Goal: Navigation & Orientation: Go to known website

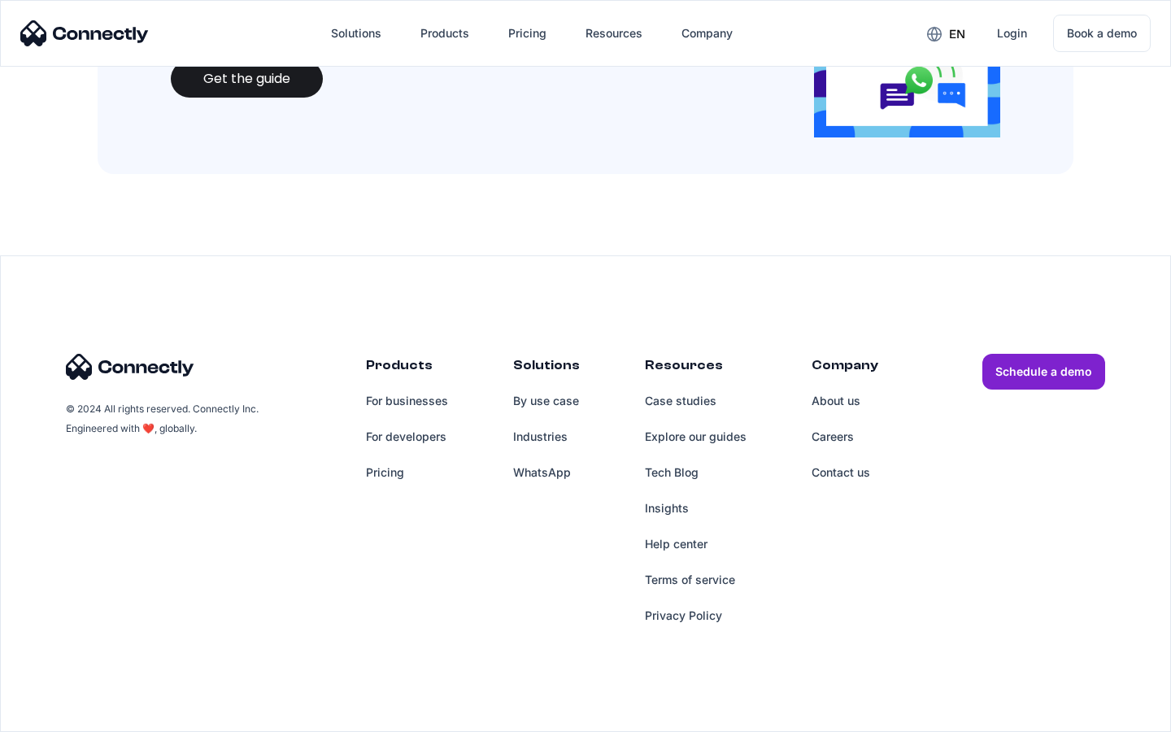
scroll to position [1768, 0]
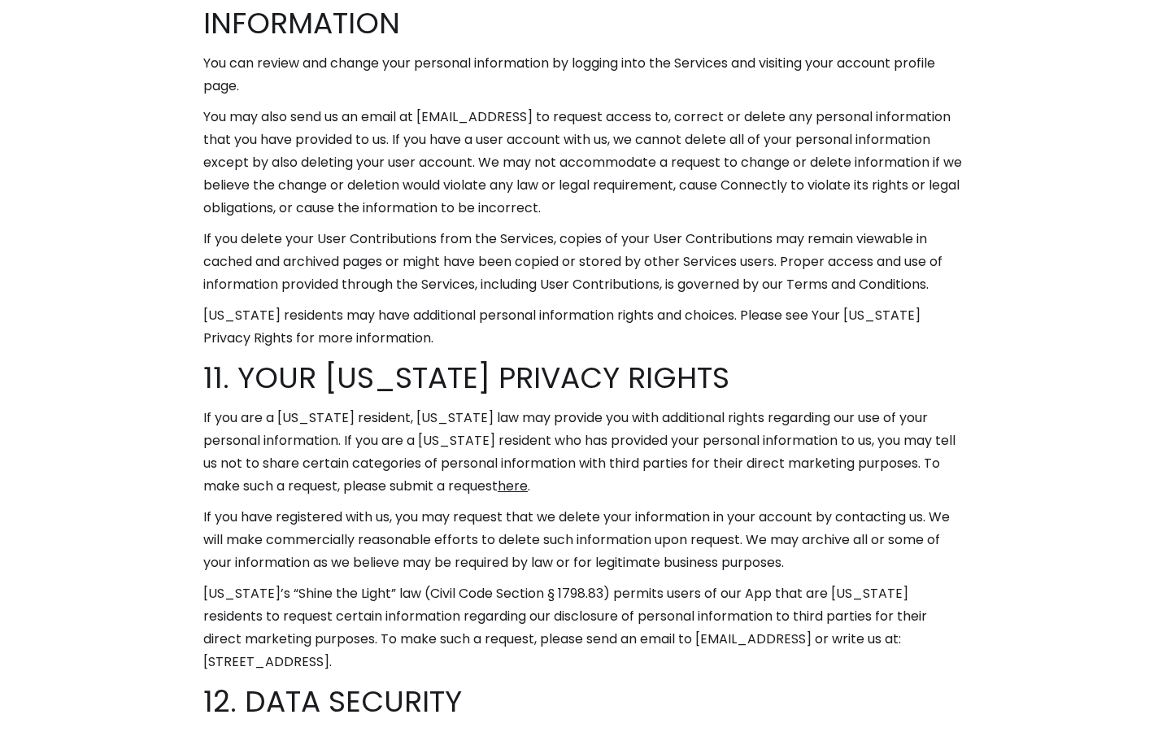
scroll to position [10015, 0]
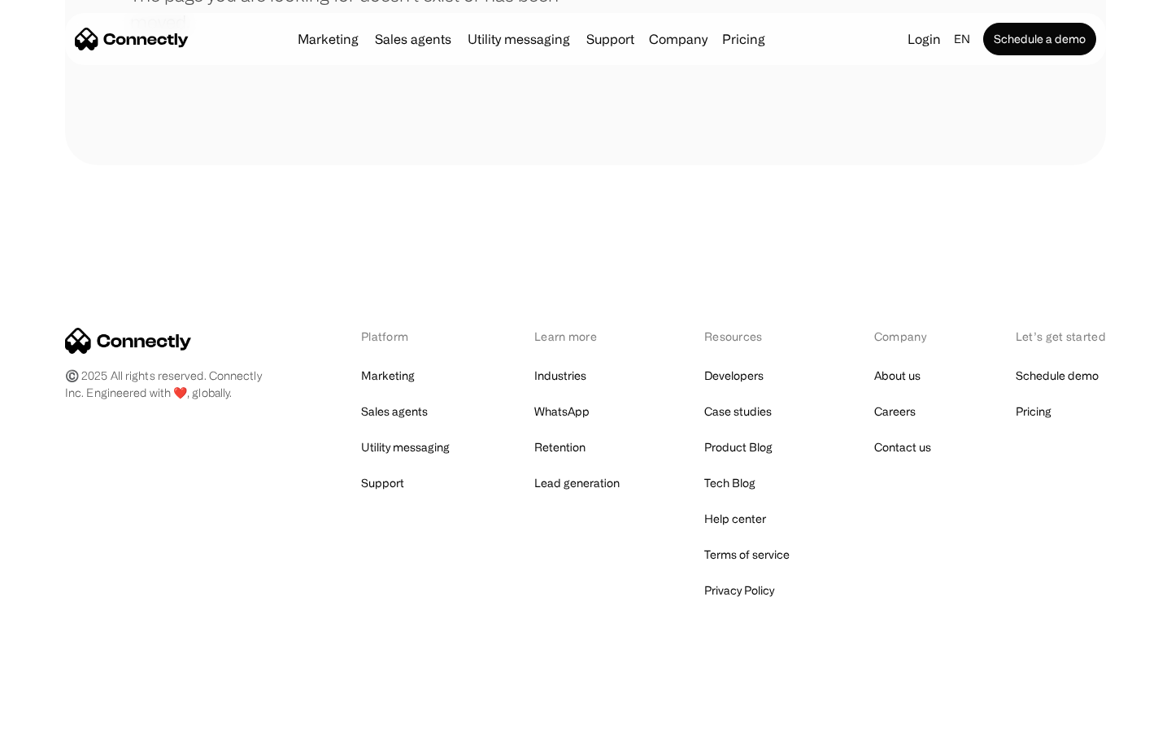
scroll to position [297, 0]
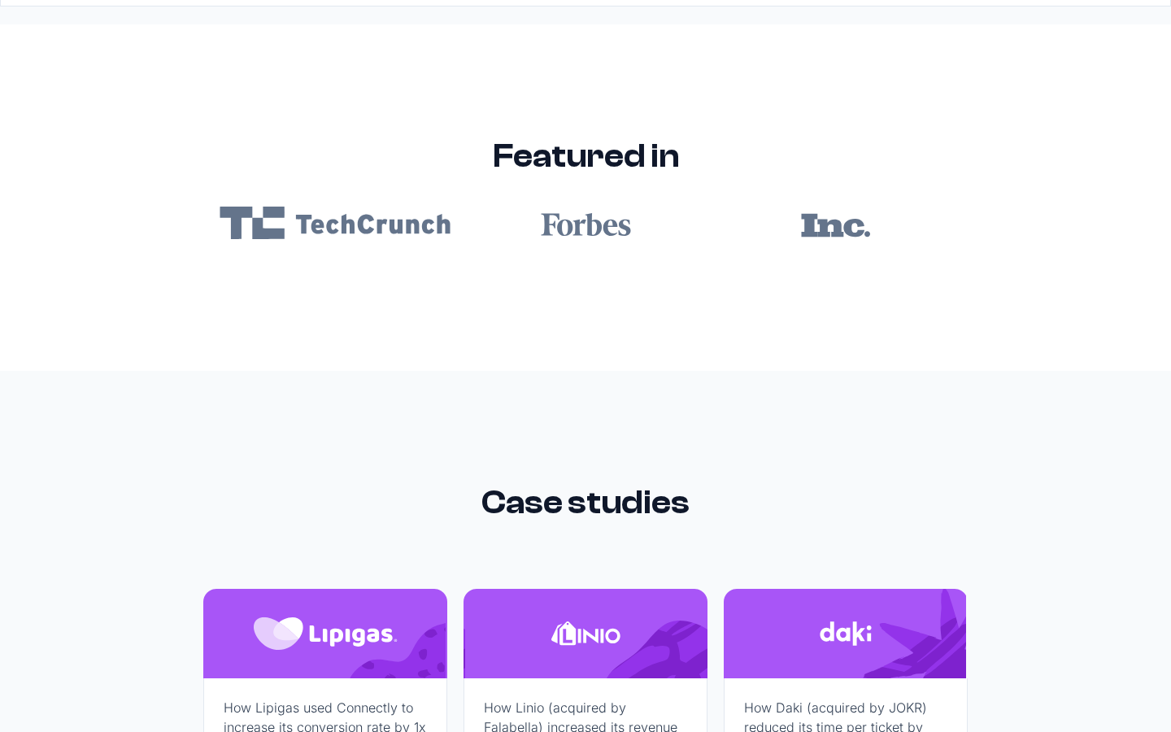
scroll to position [9742, 0]
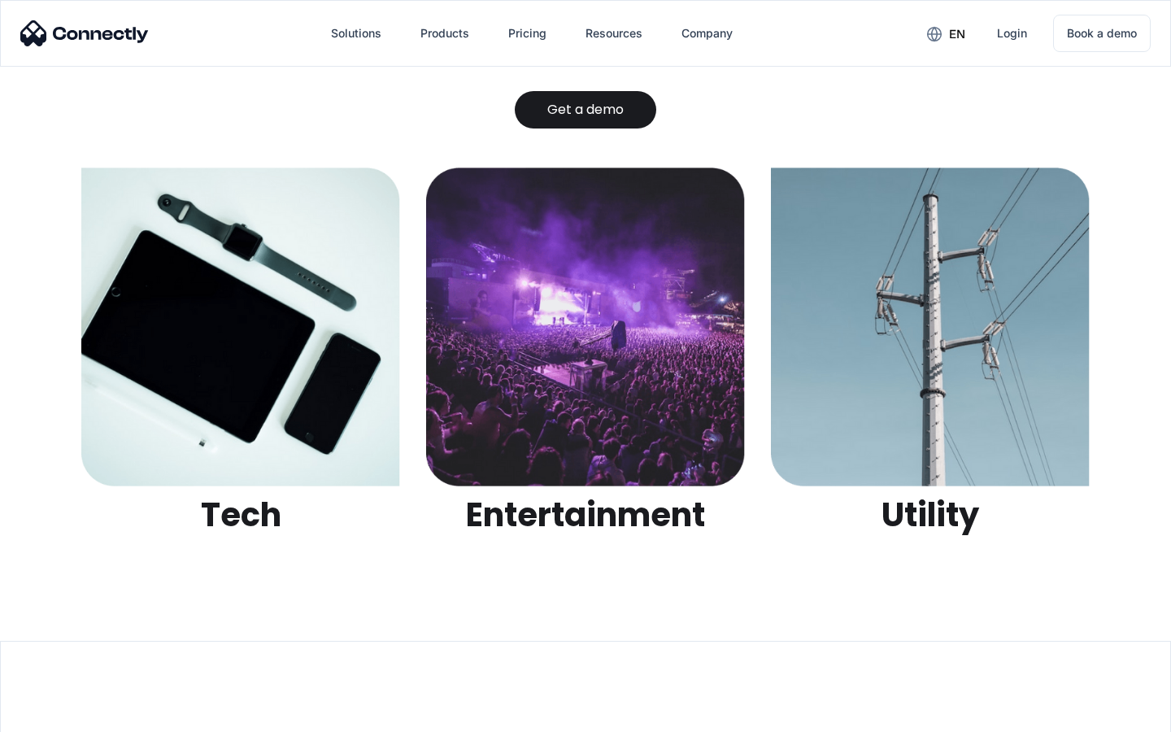
scroll to position [5132, 0]
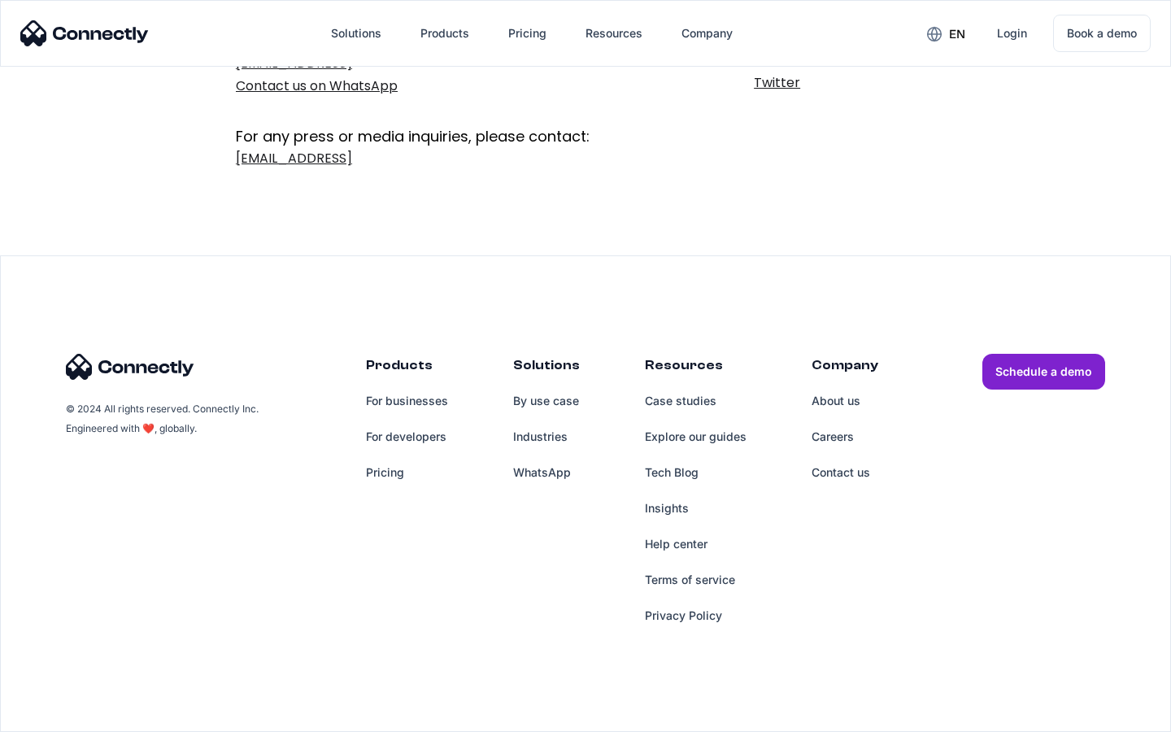
scroll to position [266, 0]
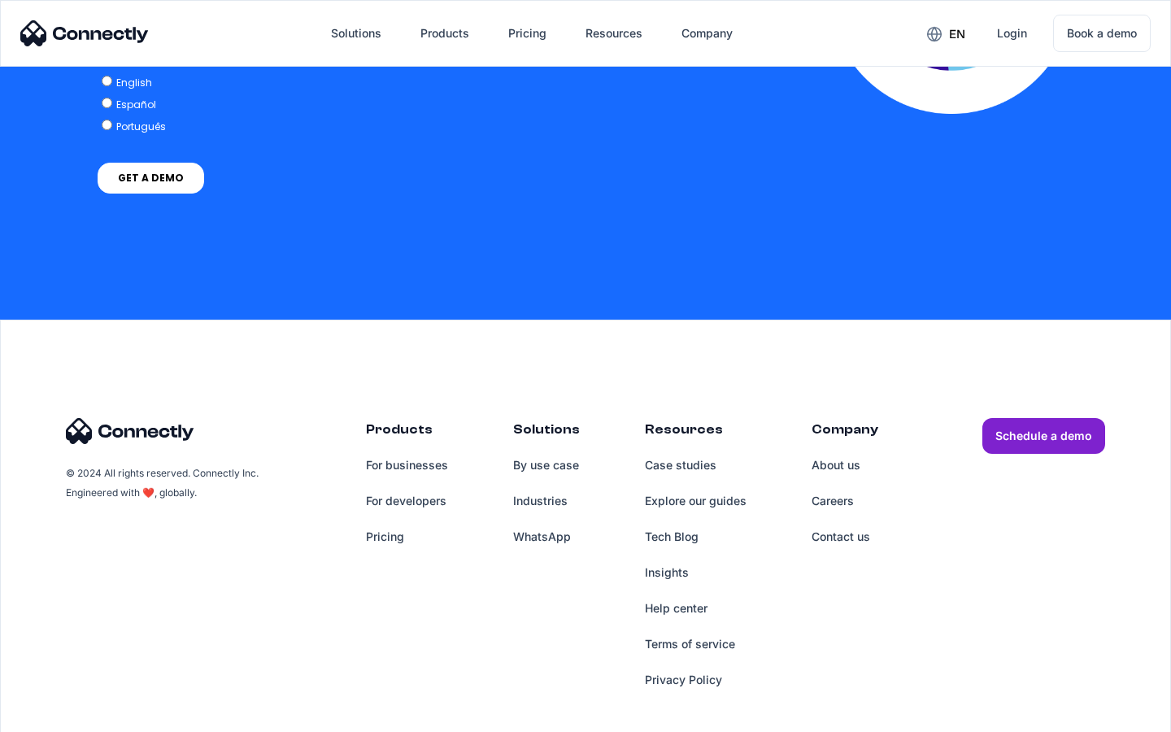
scroll to position [3571, 0]
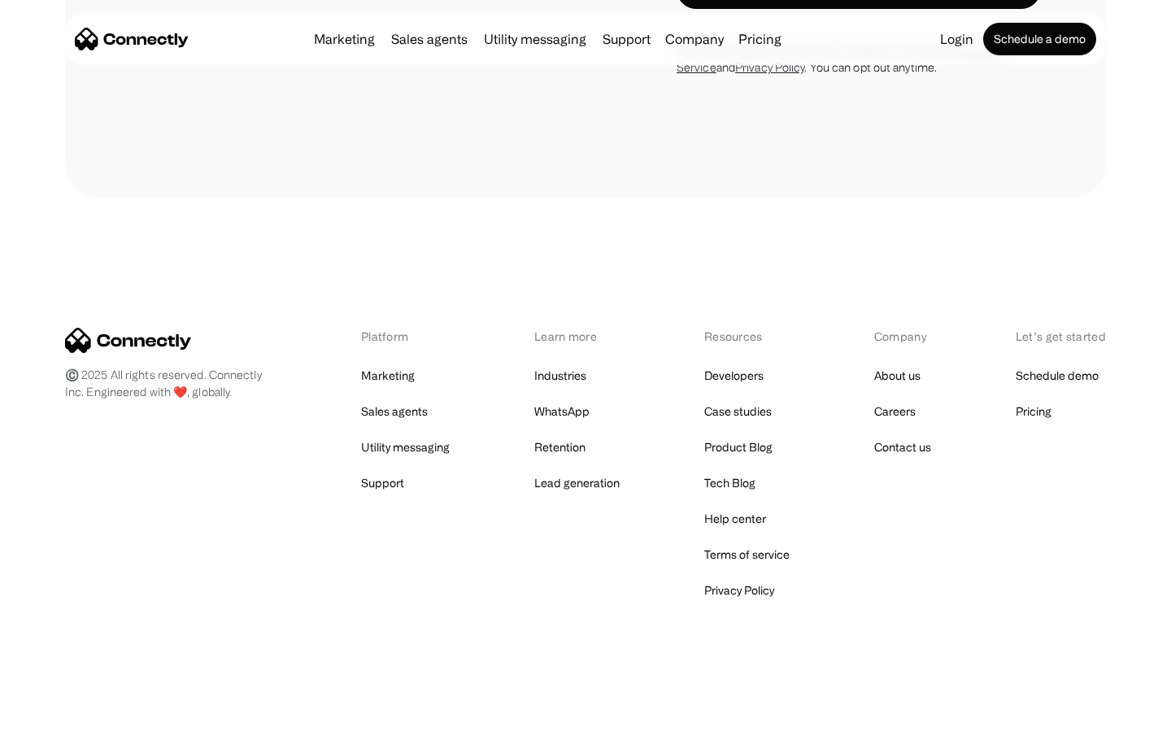
scroll to position [1727, 0]
